Goal: Information Seeking & Learning: Learn about a topic

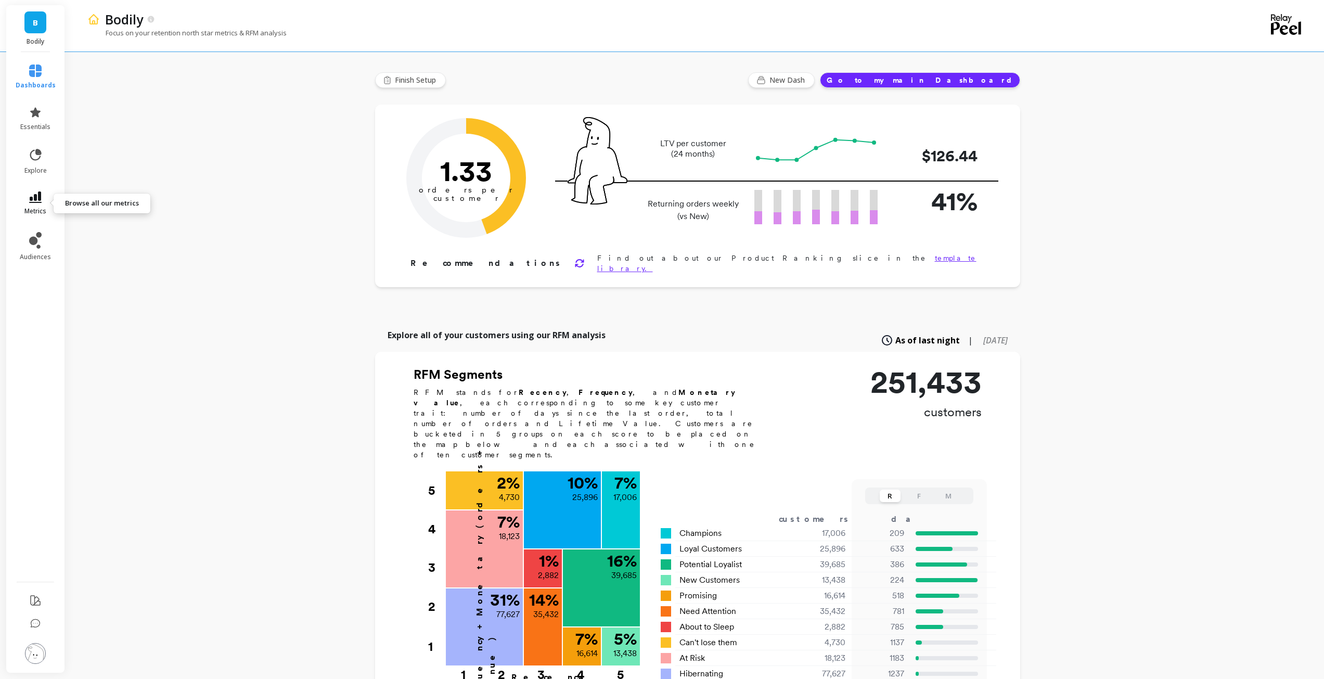
click at [35, 195] on icon at bounding box center [35, 196] width 12 height 11
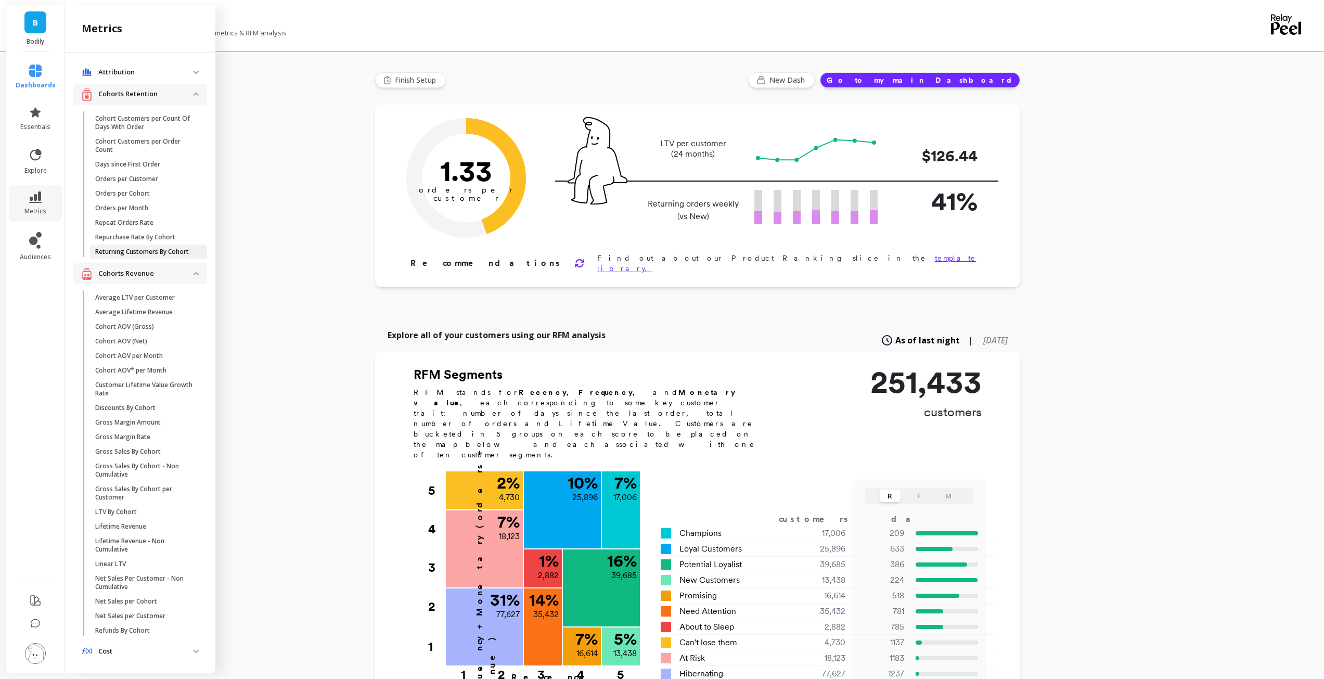
click at [149, 244] on link "Returning Customers By Cohort" at bounding box center [148, 251] width 117 height 15
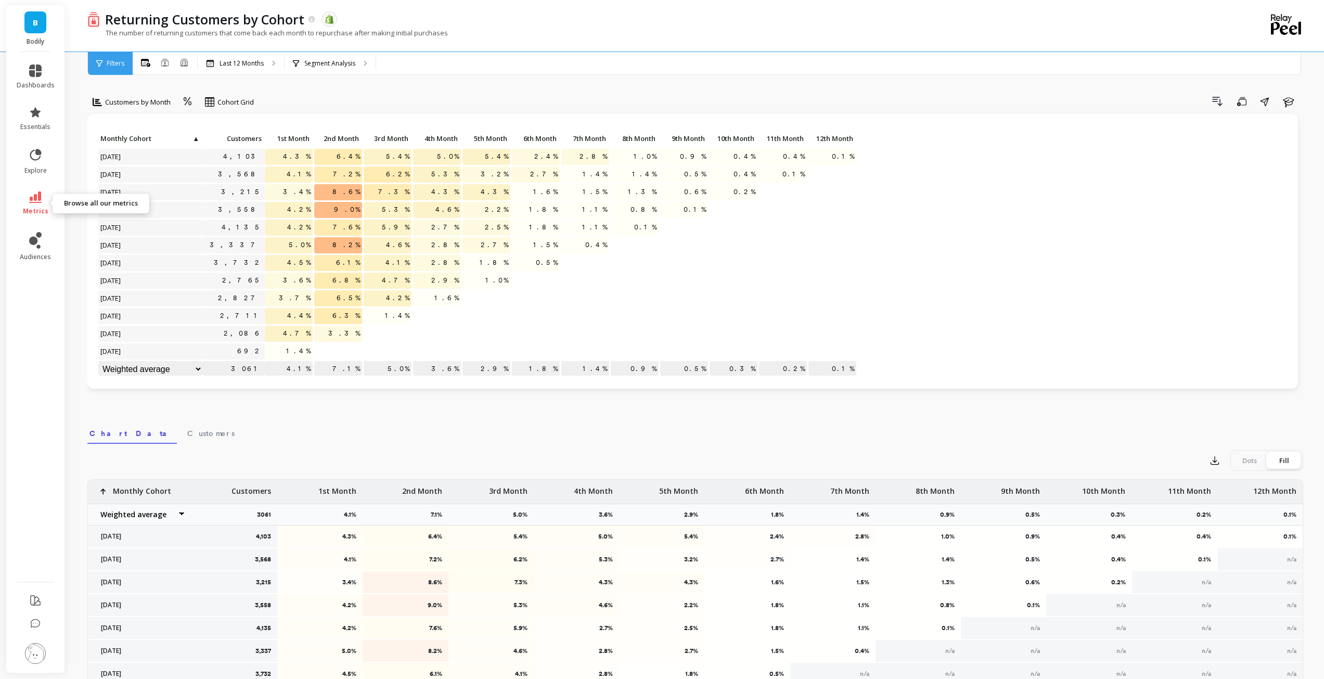
click at [44, 198] on link "metrics" at bounding box center [36, 203] width 38 height 24
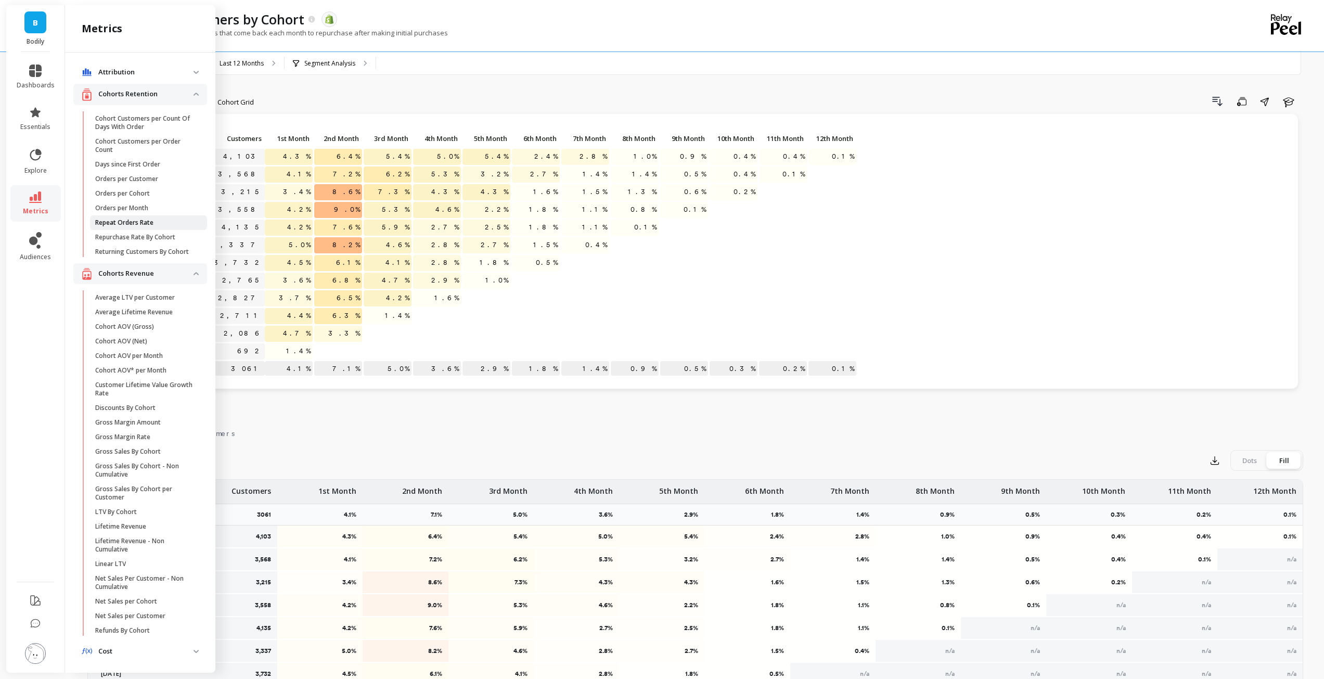
click at [129, 222] on p "Repeat Orders Rate" at bounding box center [124, 222] width 58 height 8
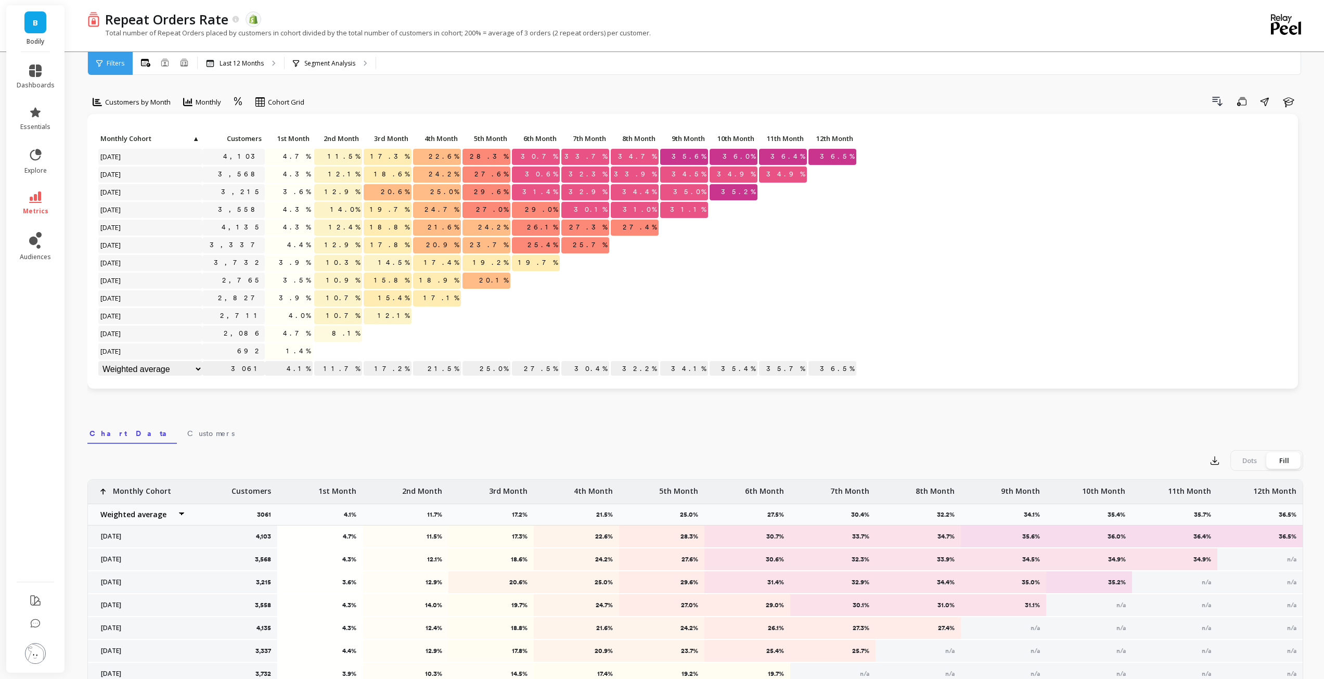
click at [42, 201] on link "metrics" at bounding box center [36, 203] width 38 height 24
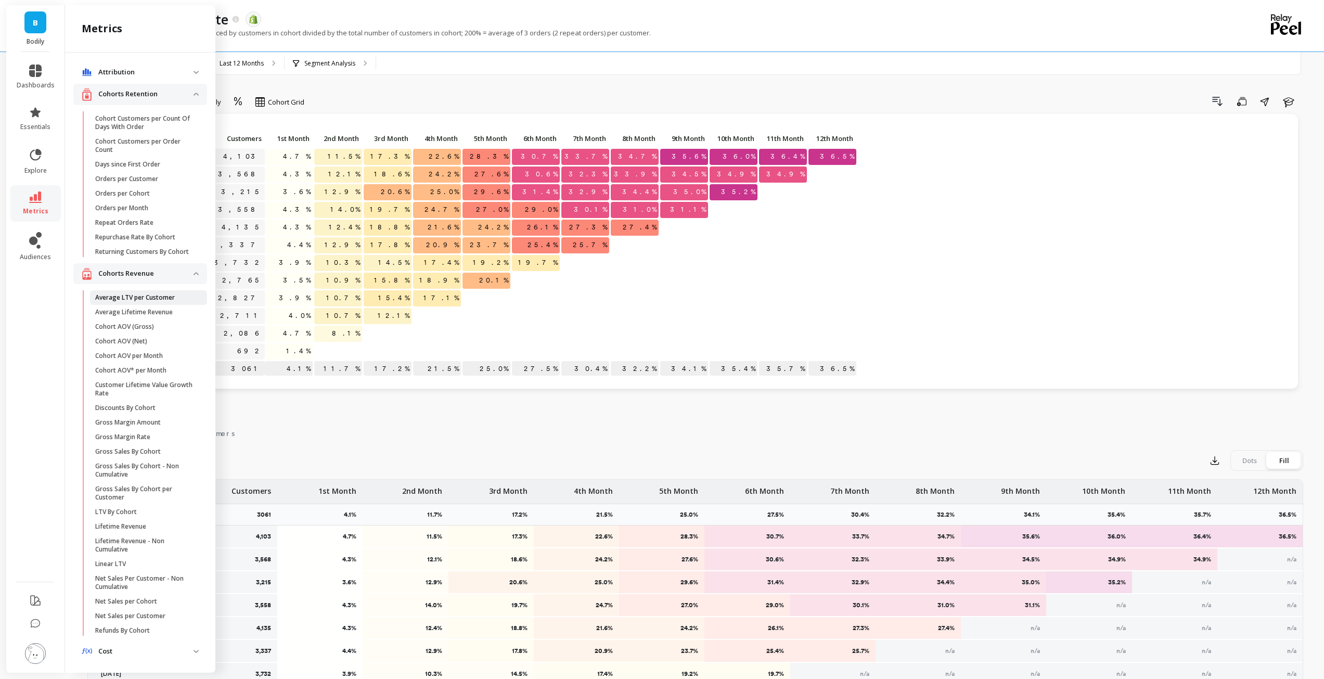
click at [162, 302] on p "Average LTV per Customer" at bounding box center [135, 297] width 80 height 8
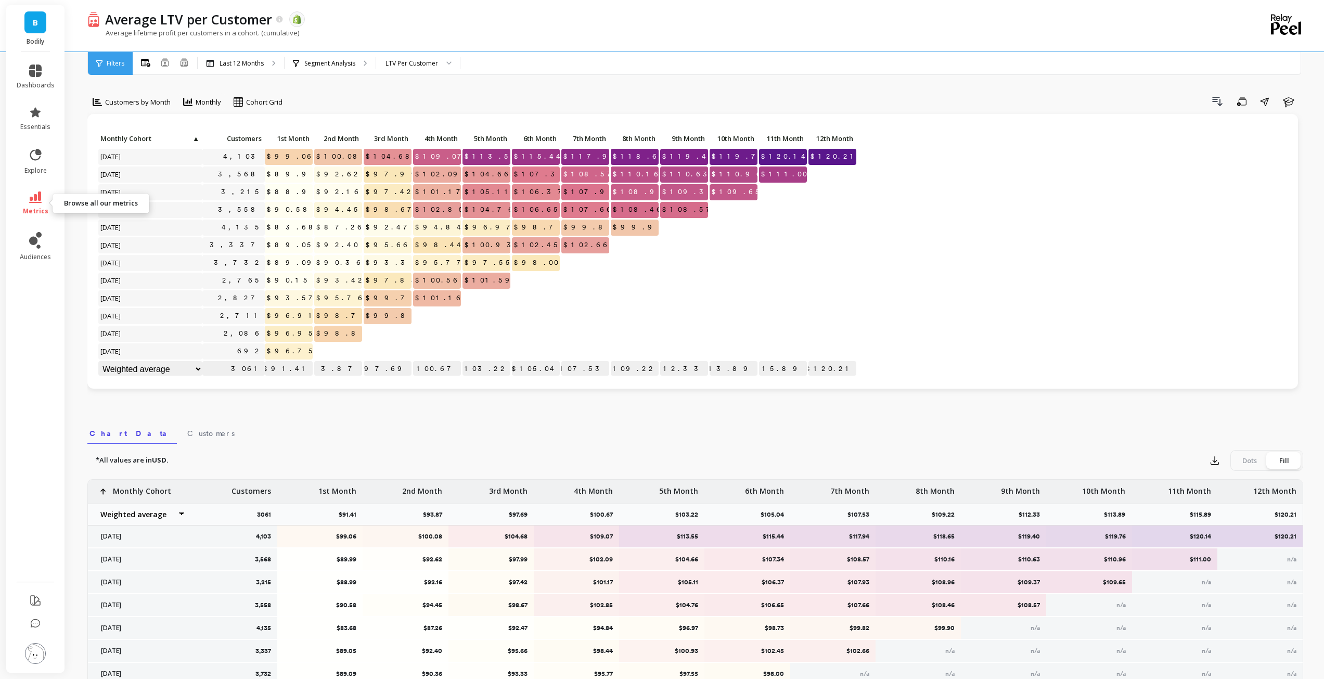
click at [38, 201] on icon at bounding box center [35, 196] width 12 height 11
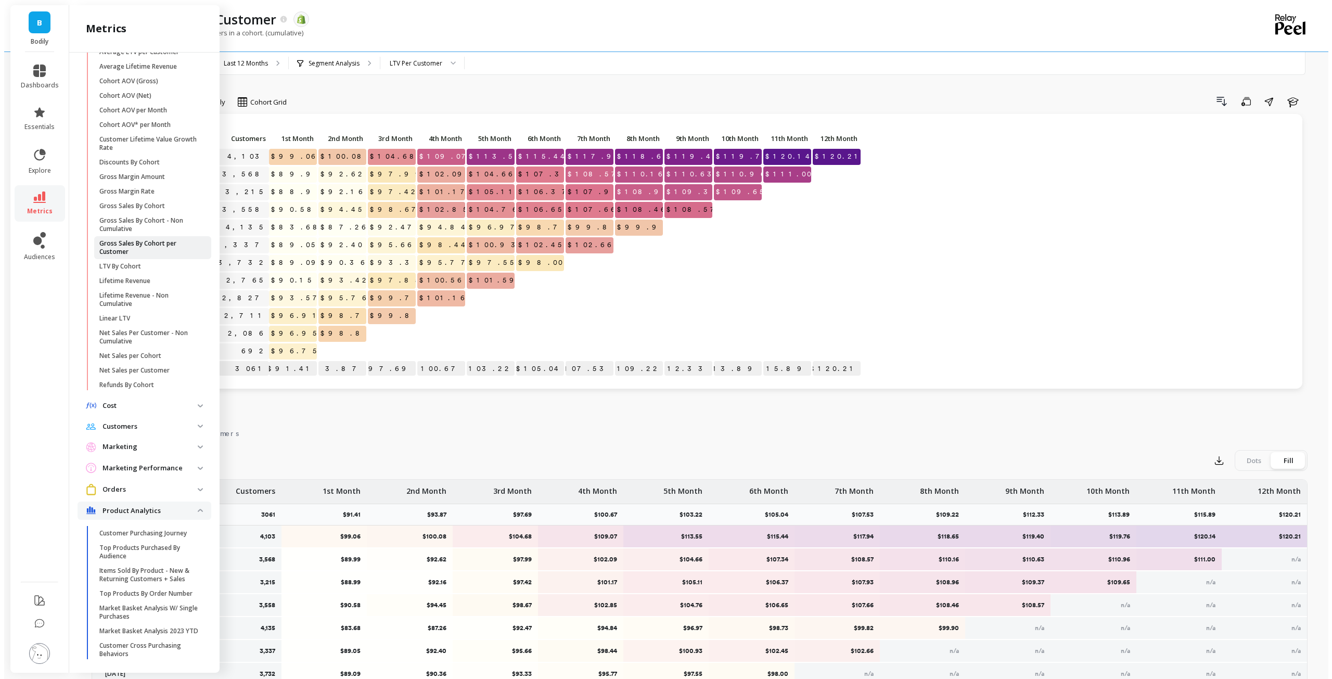
scroll to position [260, 0]
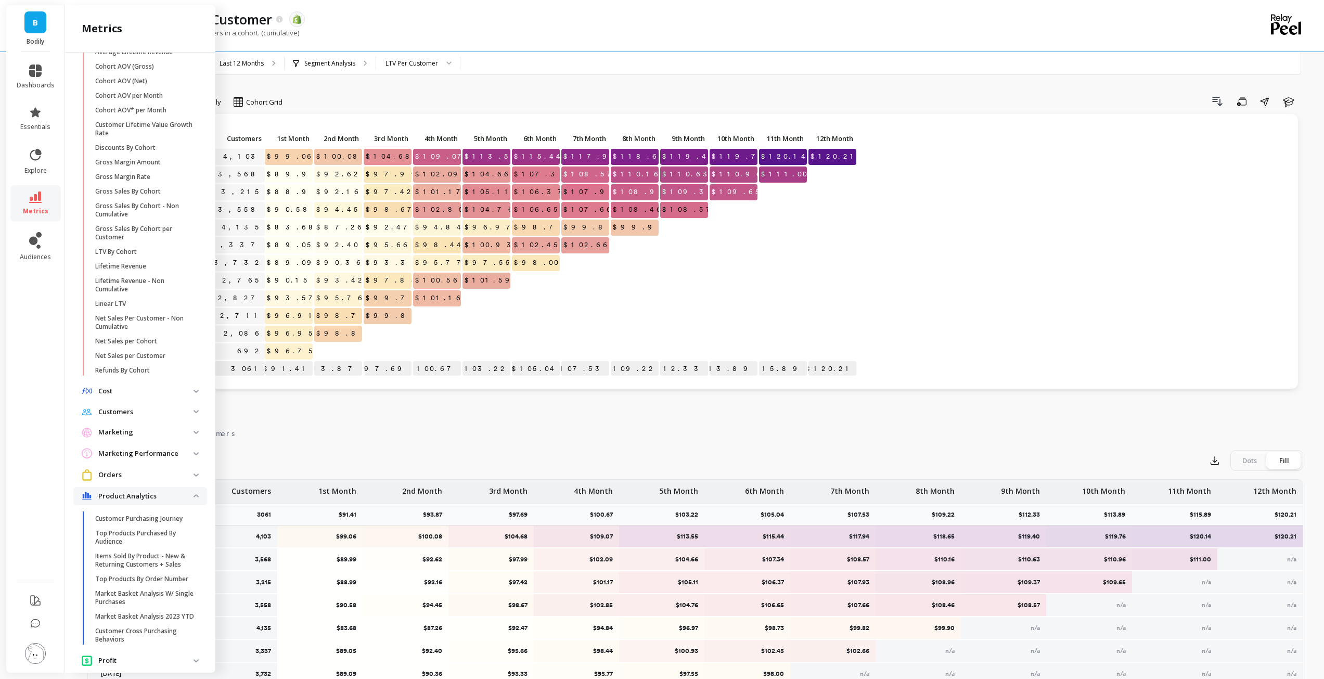
click at [113, 437] on p "Marketing" at bounding box center [145, 432] width 95 height 10
click at [132, 559] on p "LTV To CAC-Order Ratio (same Day)" at bounding box center [144, 555] width 99 height 17
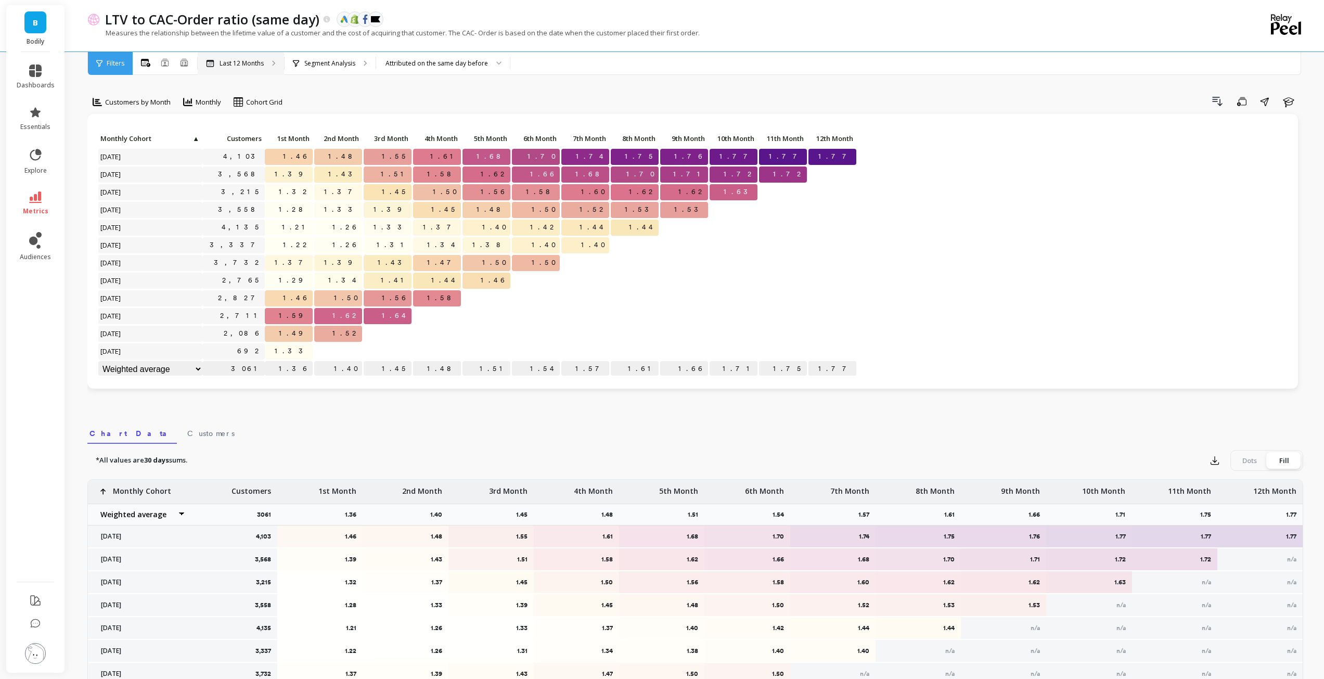
click at [250, 61] on p "Last 12 Months" at bounding box center [242, 63] width 44 height 8
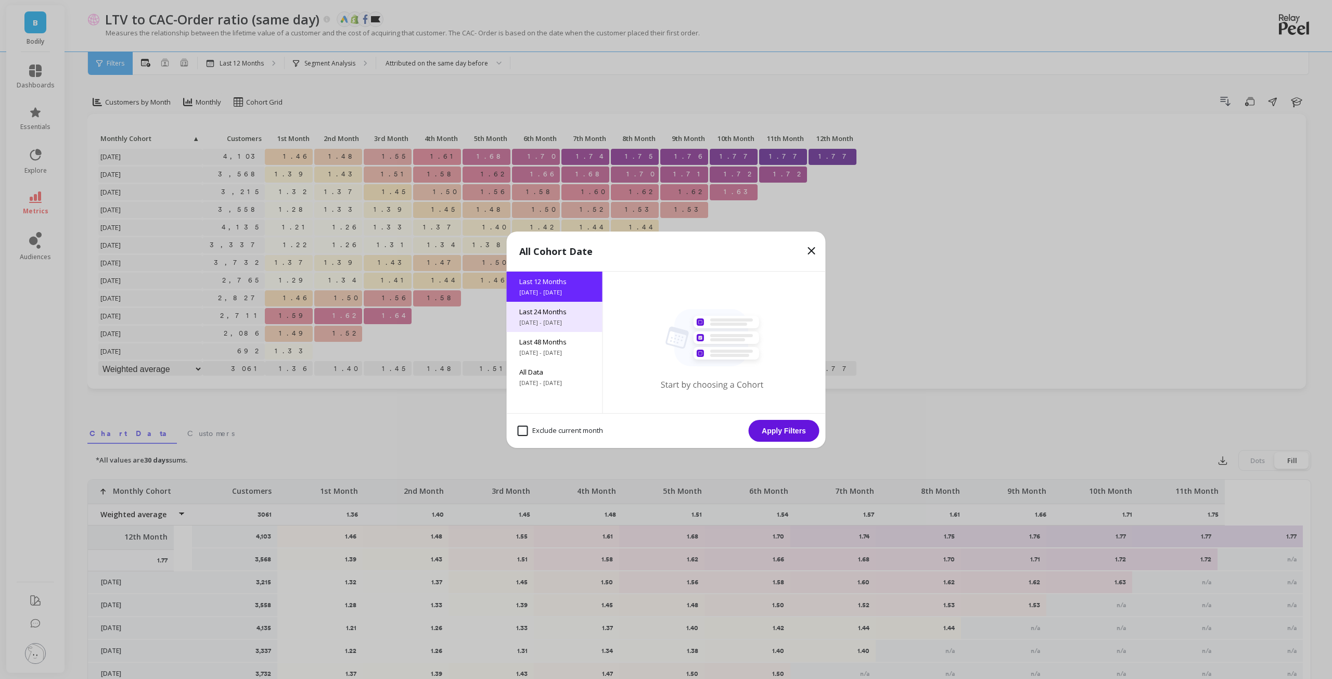
click at [523, 302] on div "Last 24 Months [DATE] - [DATE]" at bounding box center [555, 317] width 96 height 30
click at [777, 428] on button "Apply Filters" at bounding box center [784, 431] width 71 height 22
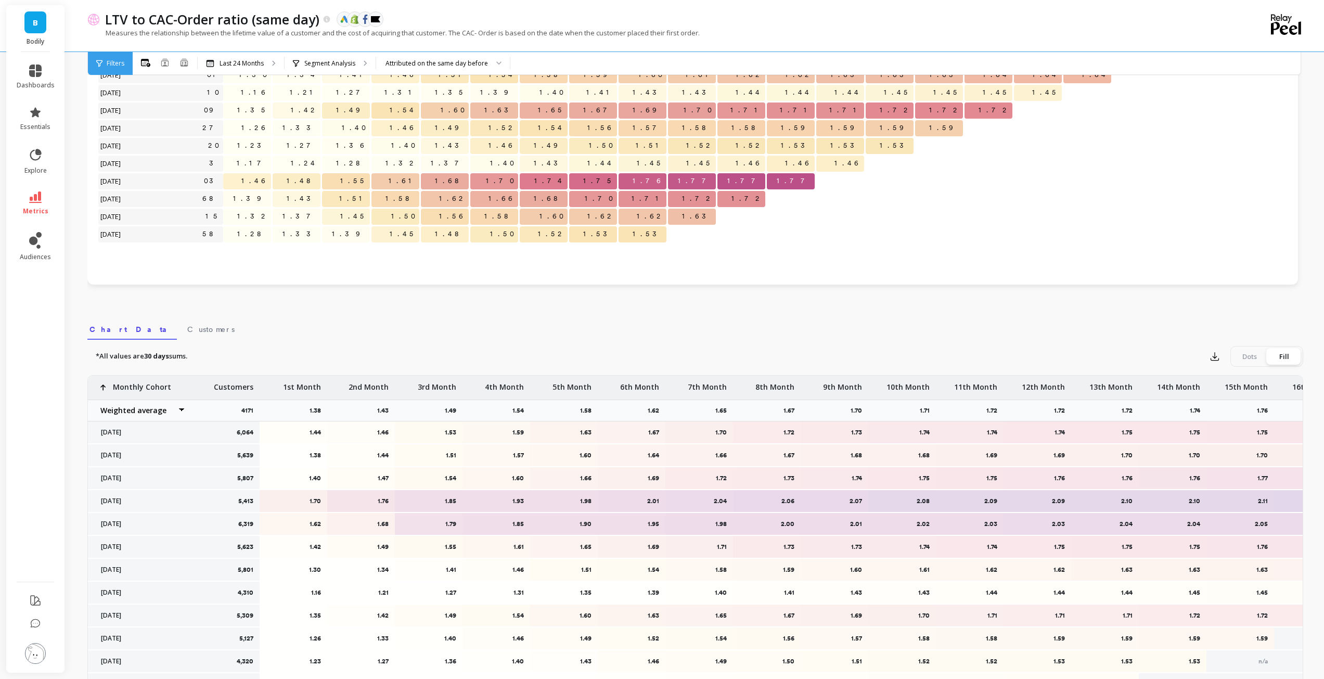
scroll to position [0, 42]
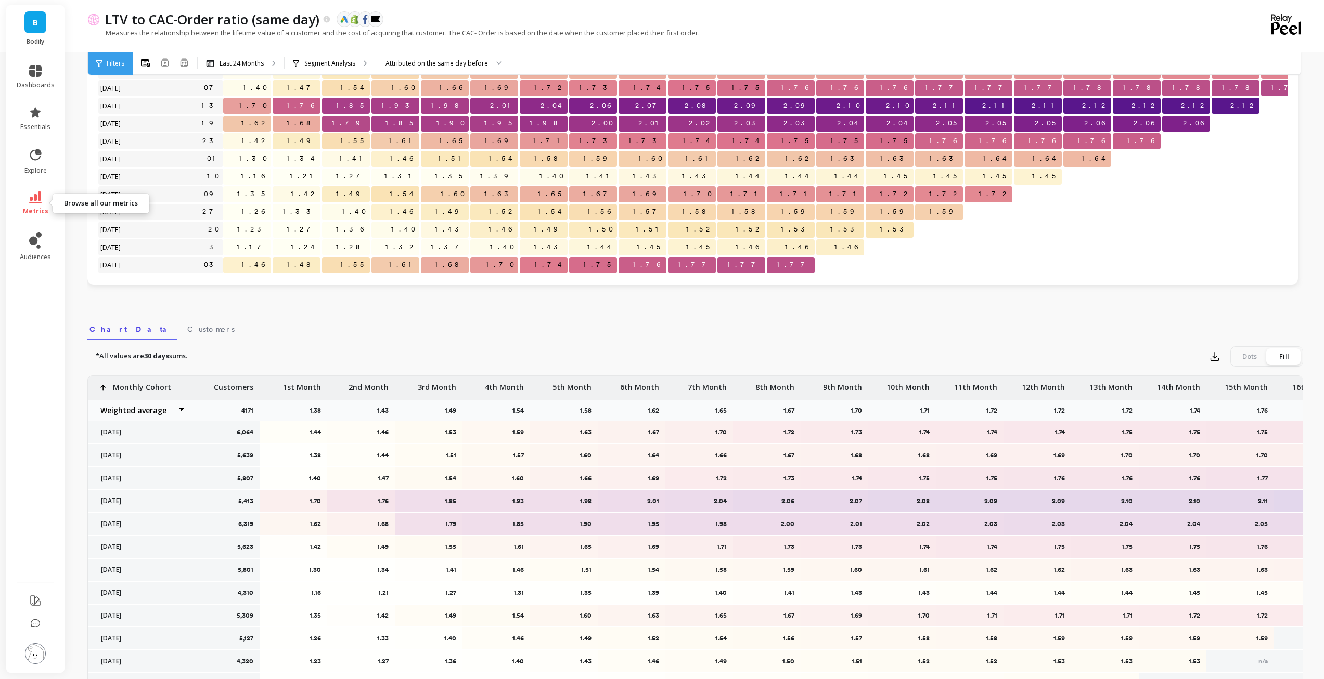
click at [38, 204] on link "metrics" at bounding box center [36, 203] width 38 height 24
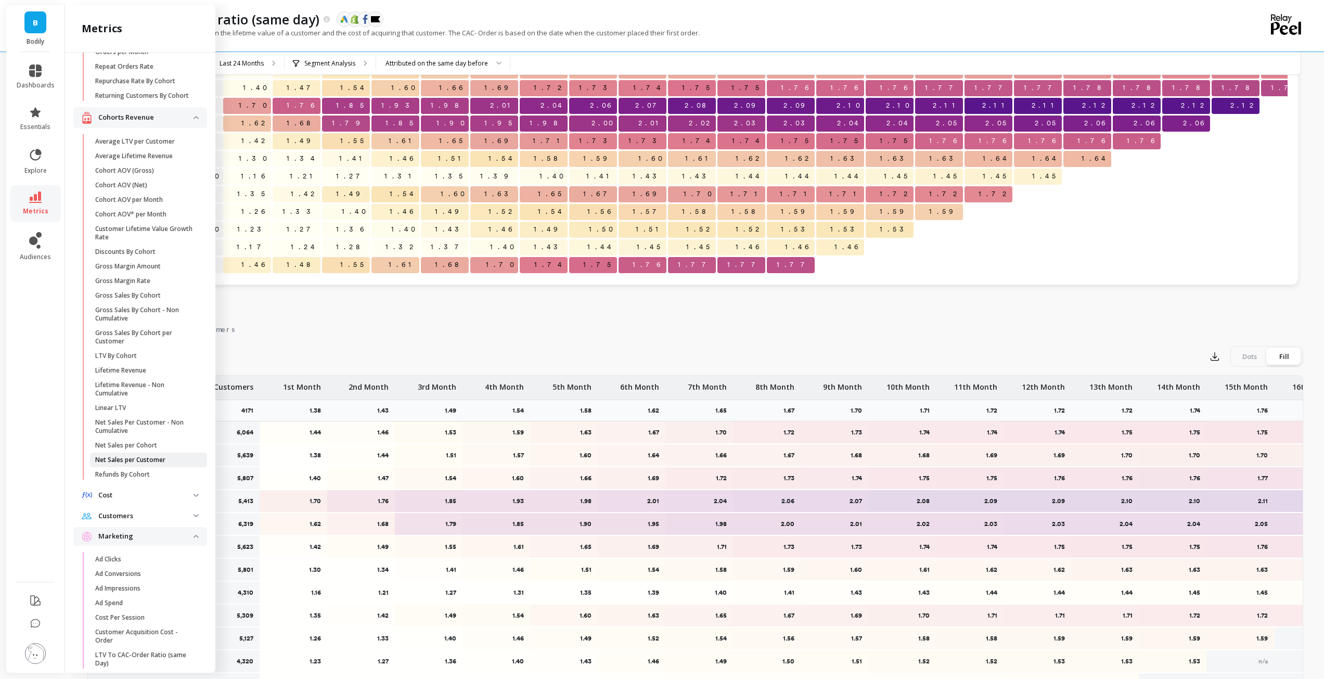
scroll to position [104, 0]
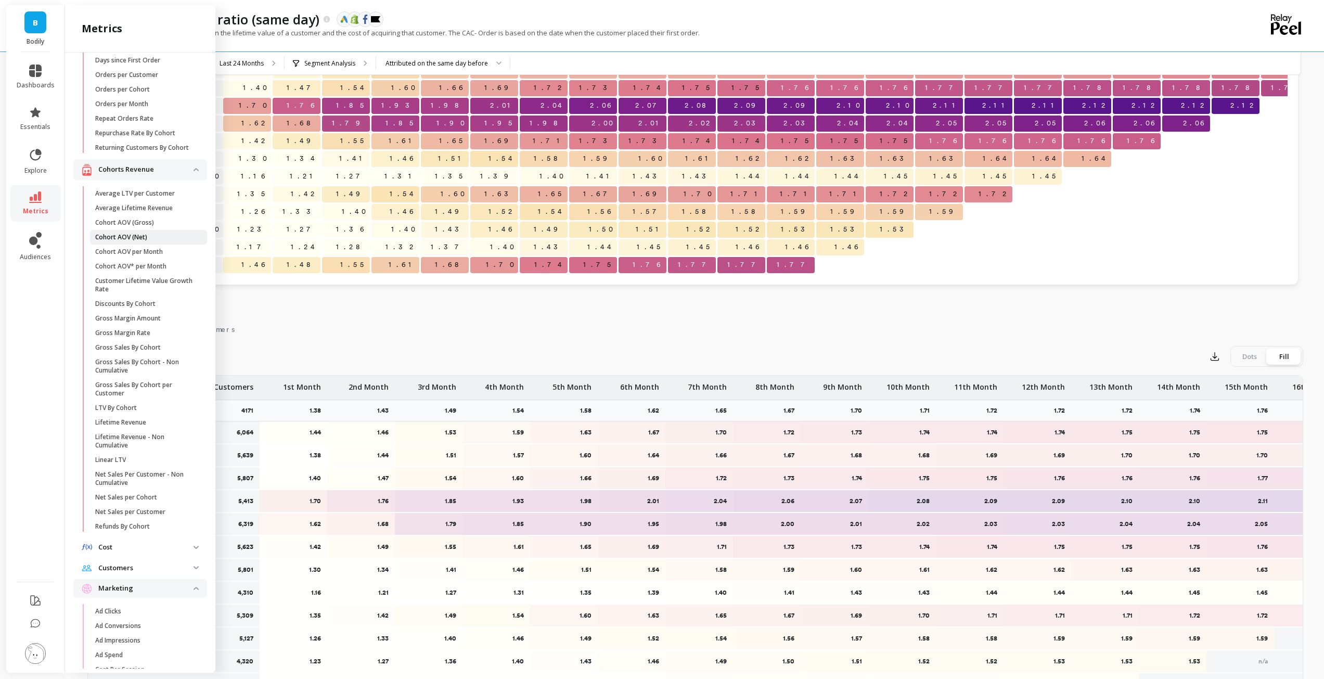
click at [147, 241] on span "Cohort AOV (Net)" at bounding box center [144, 237] width 99 height 8
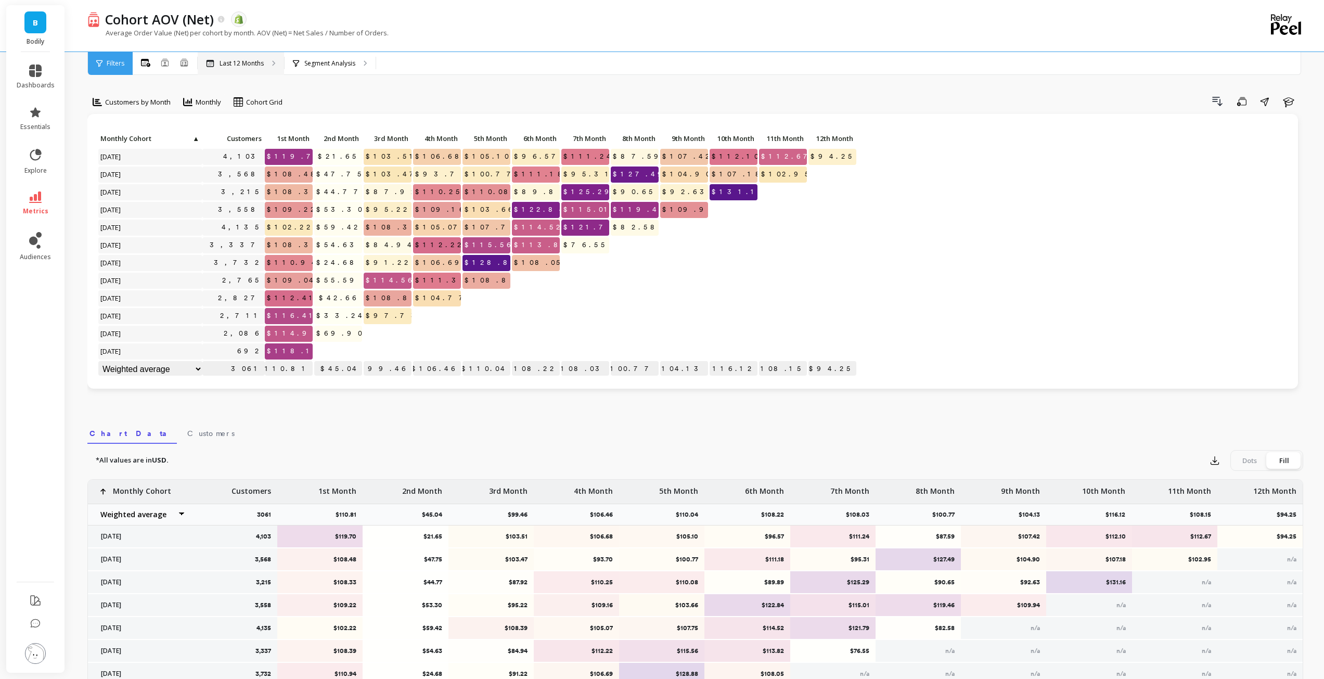
click at [252, 58] on div "Last 12 Months" at bounding box center [241, 63] width 86 height 23
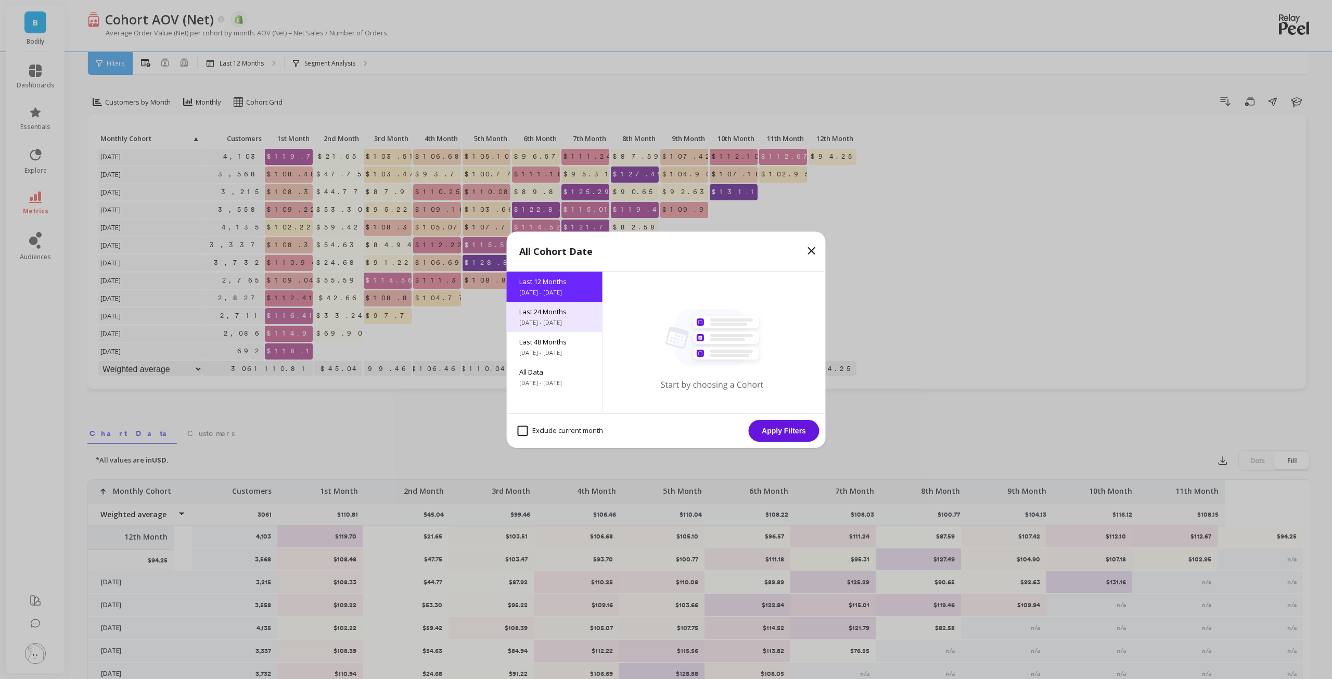
click at [557, 315] on span "Last 24 Months" at bounding box center [554, 311] width 71 height 9
click at [762, 433] on button "Apply Filters" at bounding box center [784, 431] width 71 height 22
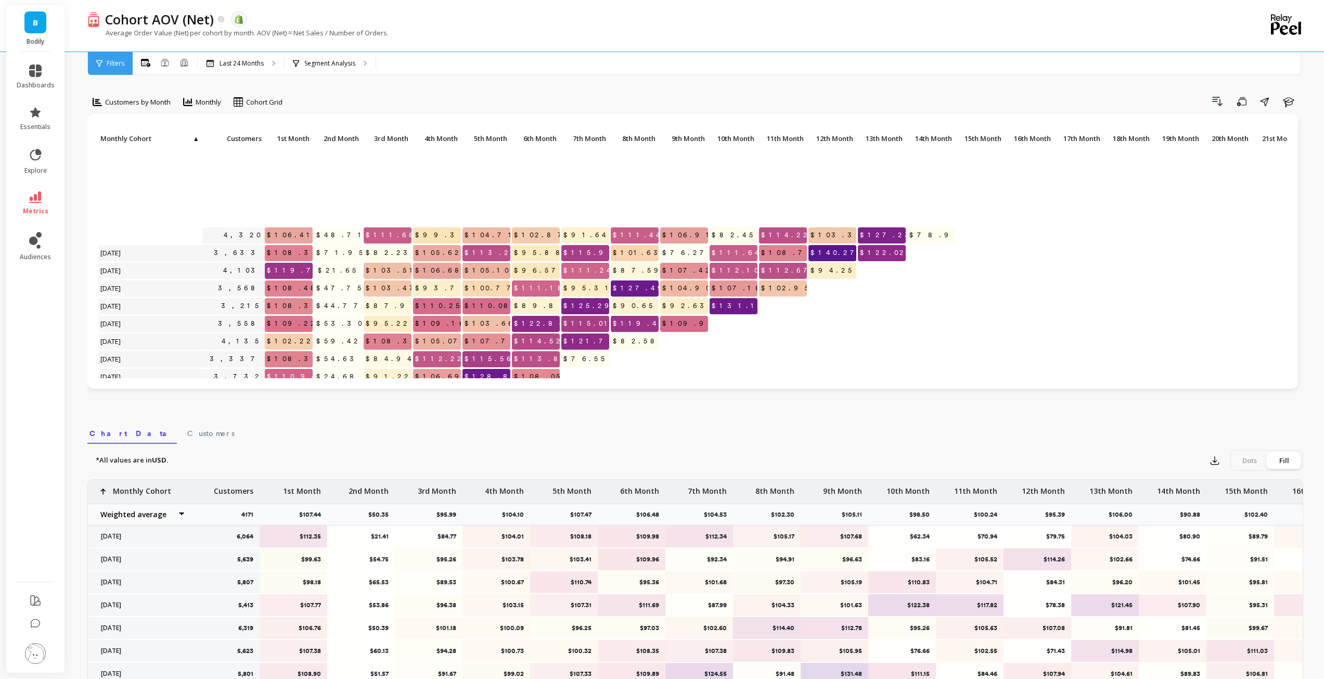
scroll to position [221, 0]
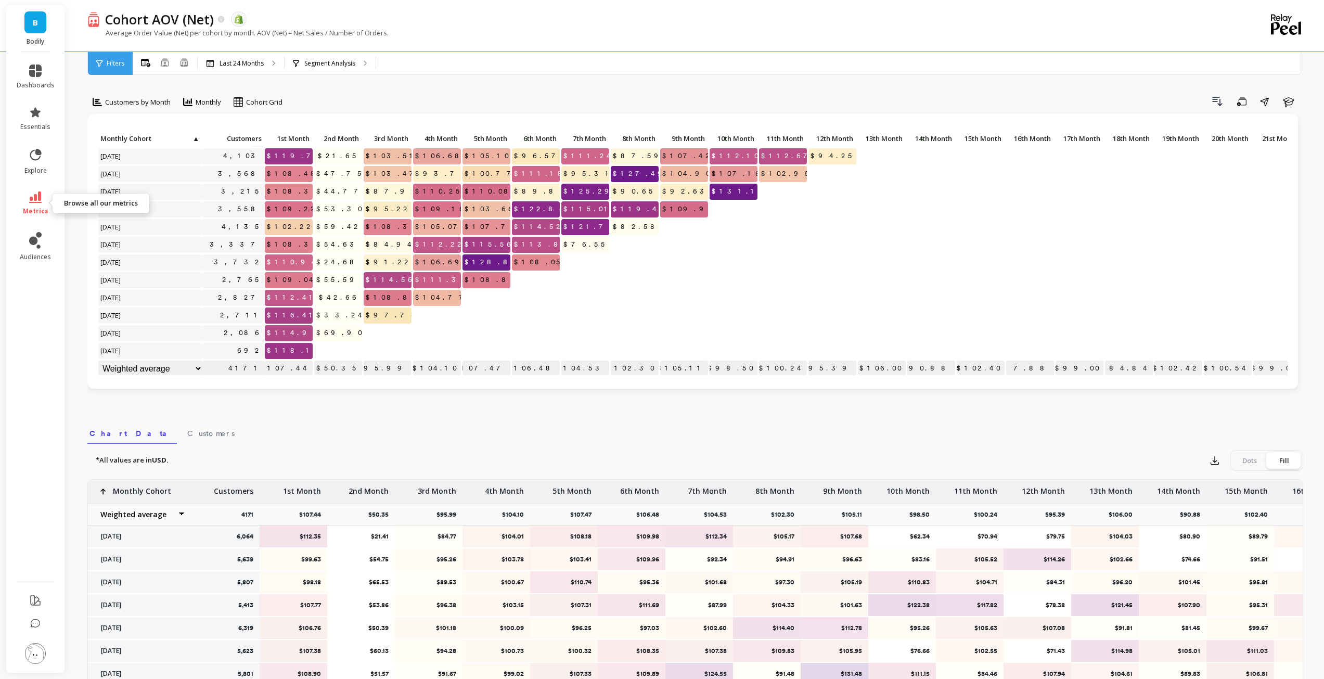
click at [42, 206] on link "metrics" at bounding box center [36, 203] width 38 height 24
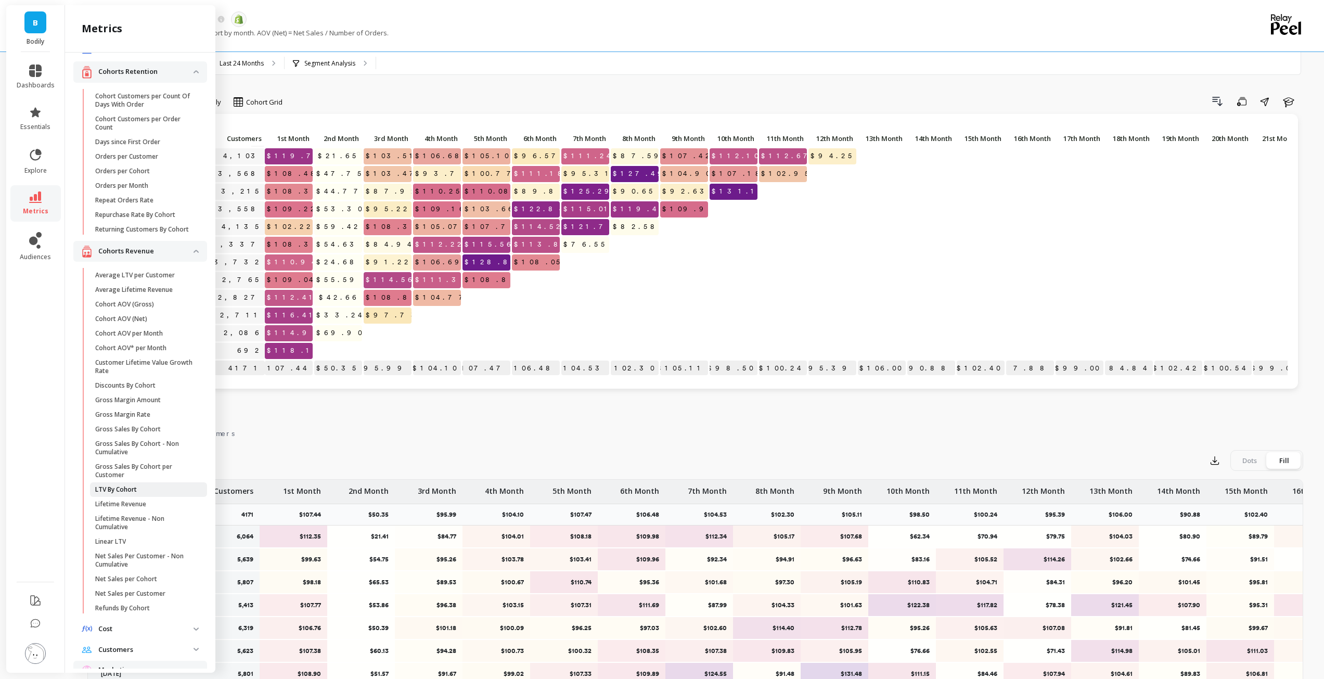
scroll to position [0, 0]
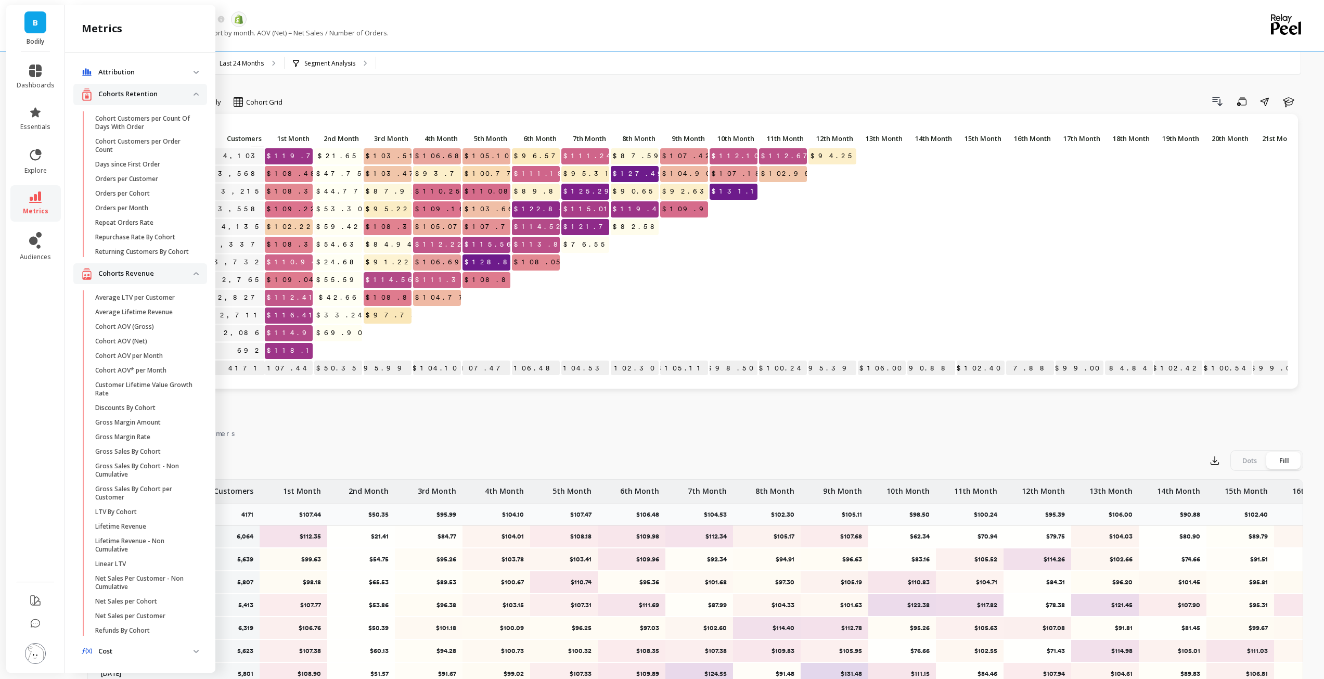
click at [629, 114] on div "Click to create an audience 4,320 $106.41 $48.71 $111.68 $99.31 $104.71 $102.87…" at bounding box center [692, 251] width 1210 height 275
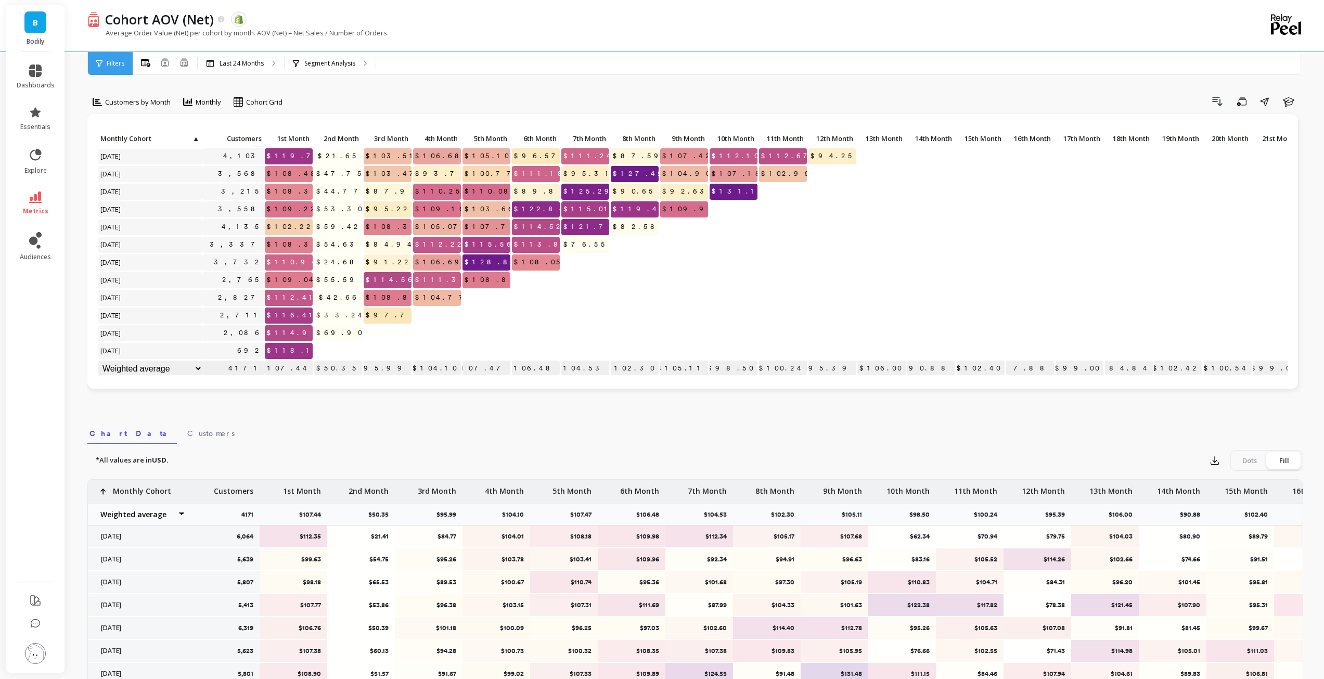
click at [39, 209] on span "metrics" at bounding box center [35, 211] width 25 height 8
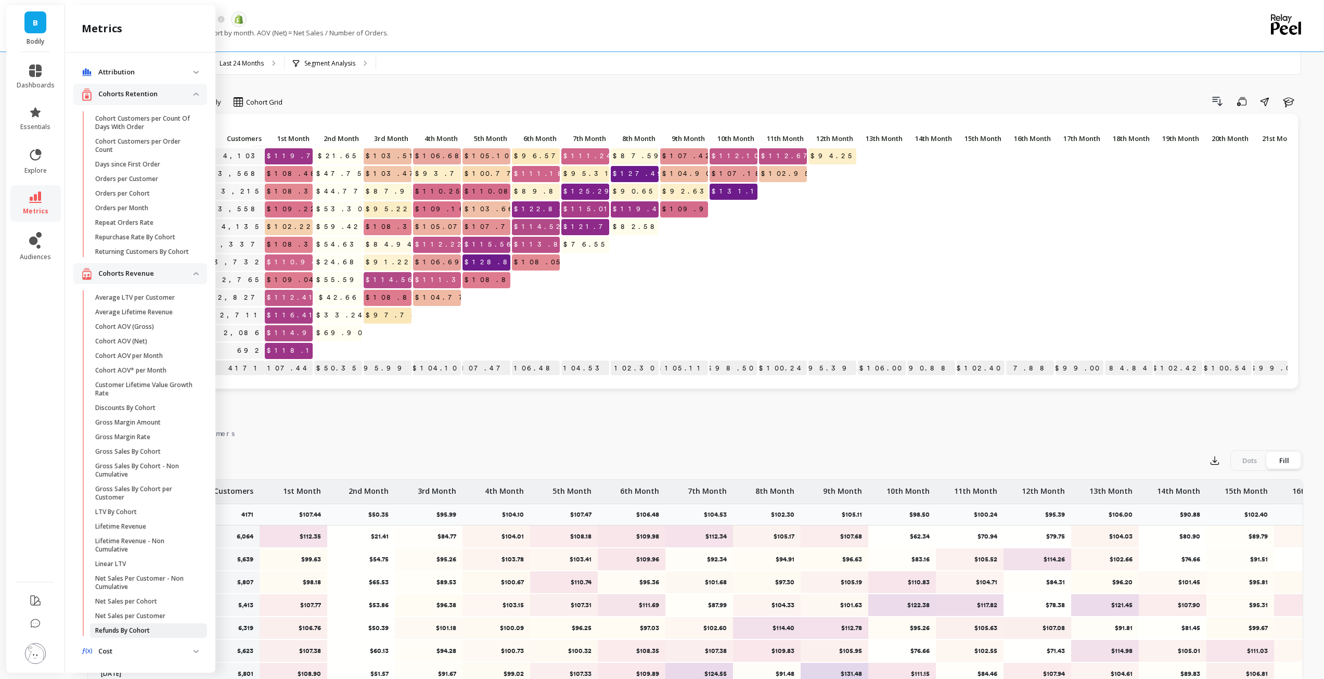
click at [153, 635] on span "Refunds By Cohort" at bounding box center [144, 630] width 99 height 8
